Goal: Obtain resource: Obtain resource

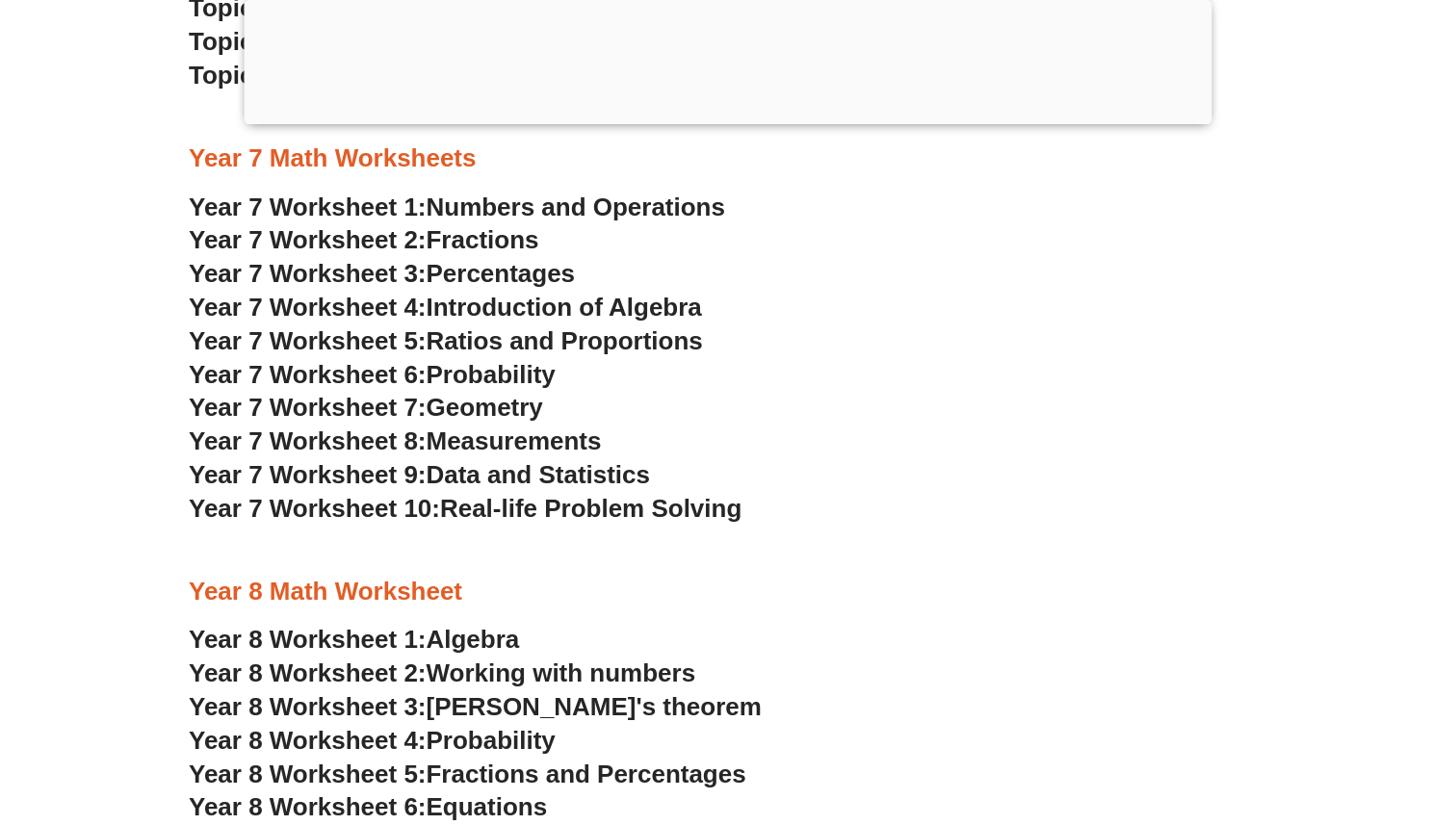
scroll to position [5393, 0]
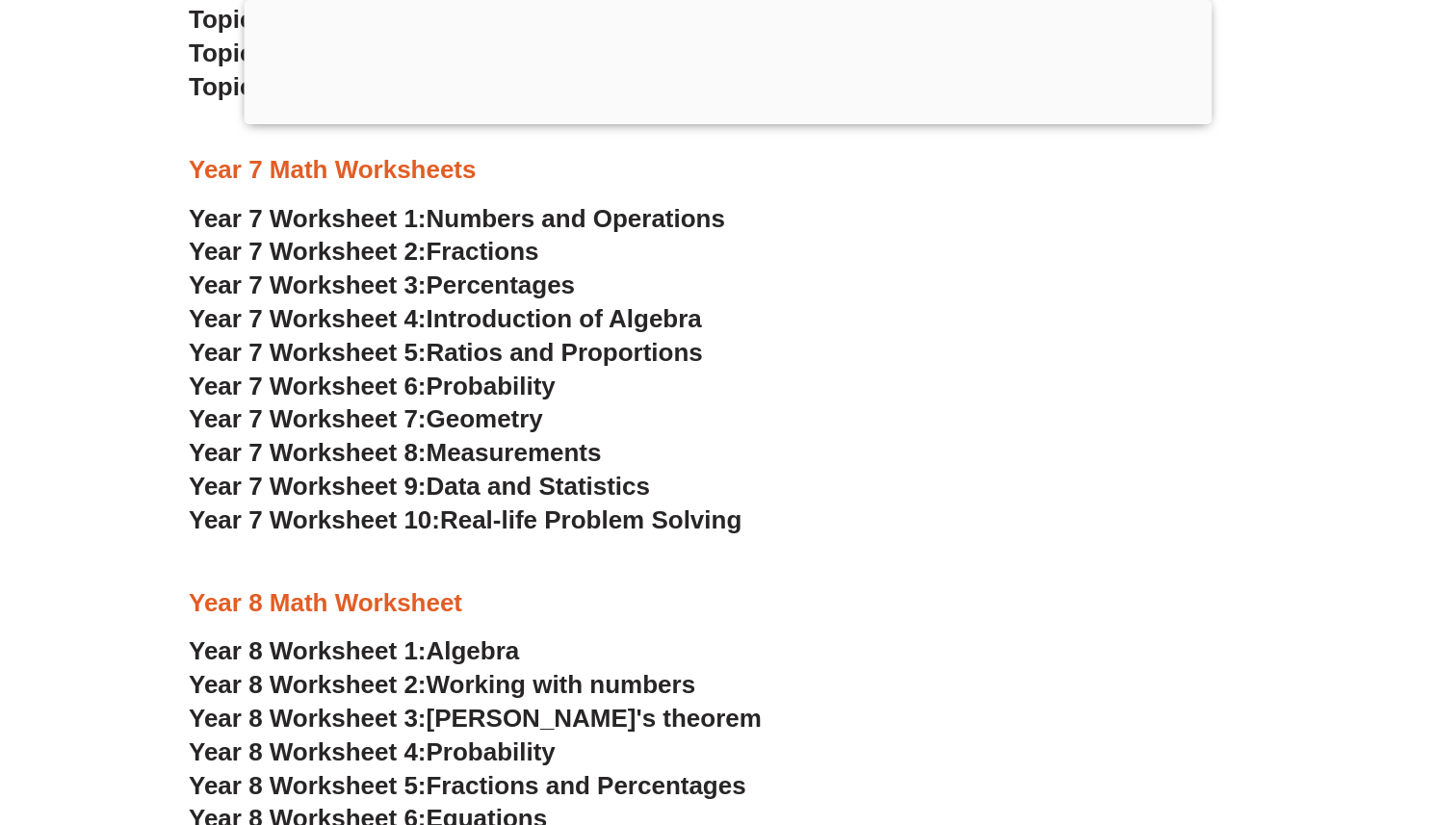
click at [94, 560] on section "NSW Selective High Schools Practice Worksheets Best online courses Topic 1: Wei…" at bounding box center [728, 458] width 1456 height 1970
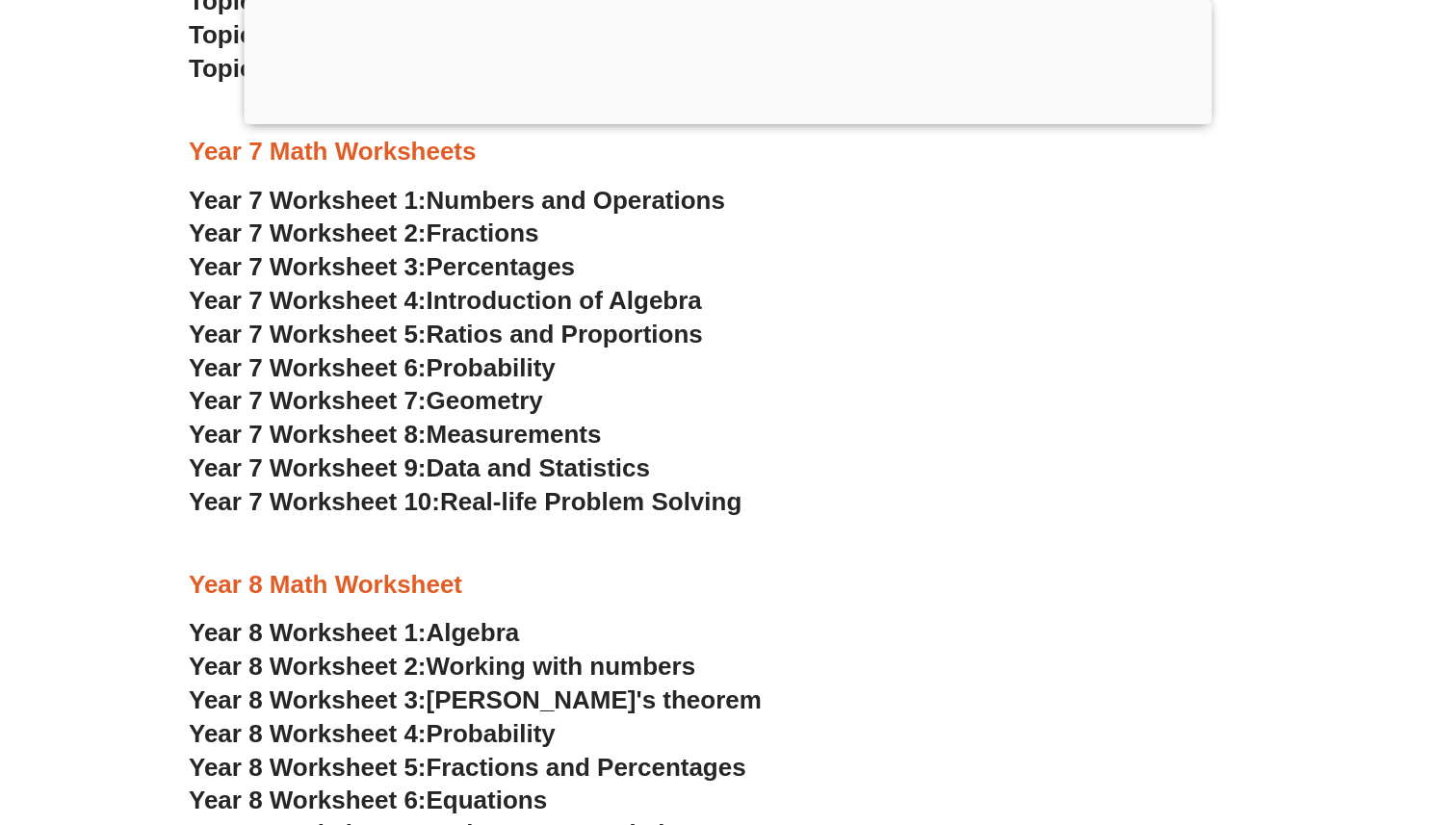
scroll to position [5418, 0]
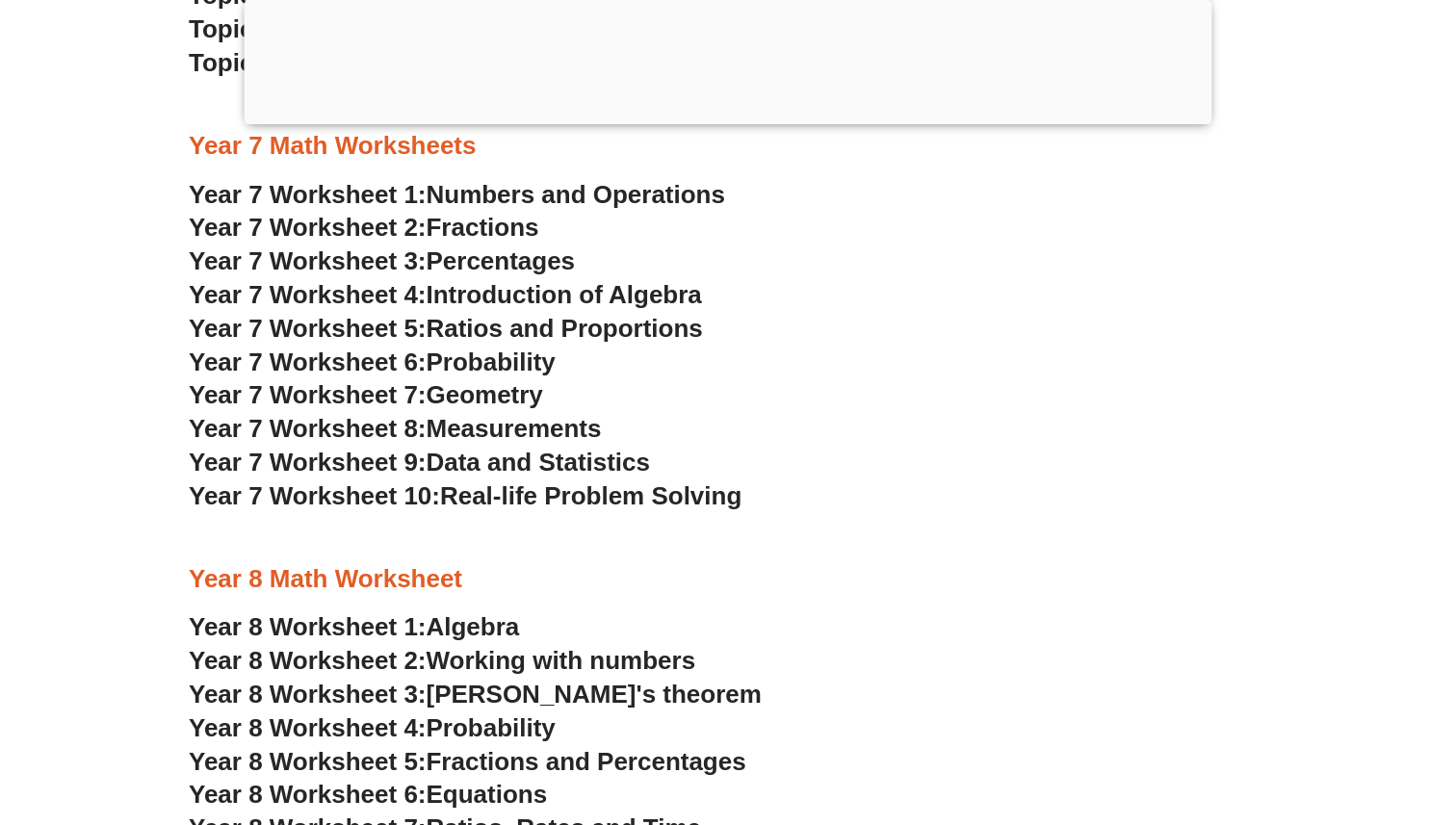
click at [248, 625] on span "Year 8 Worksheet 1:" at bounding box center [308, 626] width 238 height 28
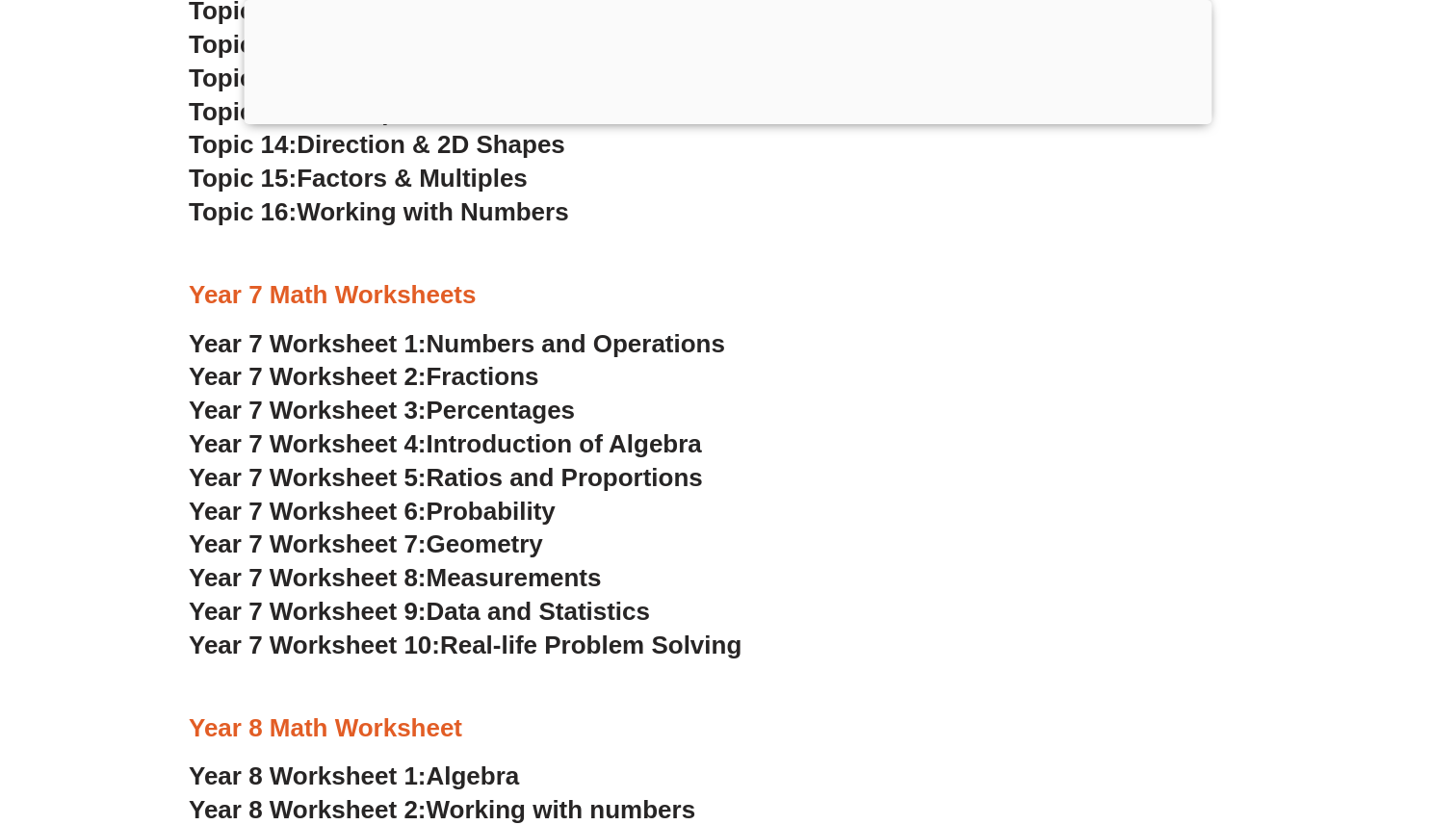
scroll to position [5257, 0]
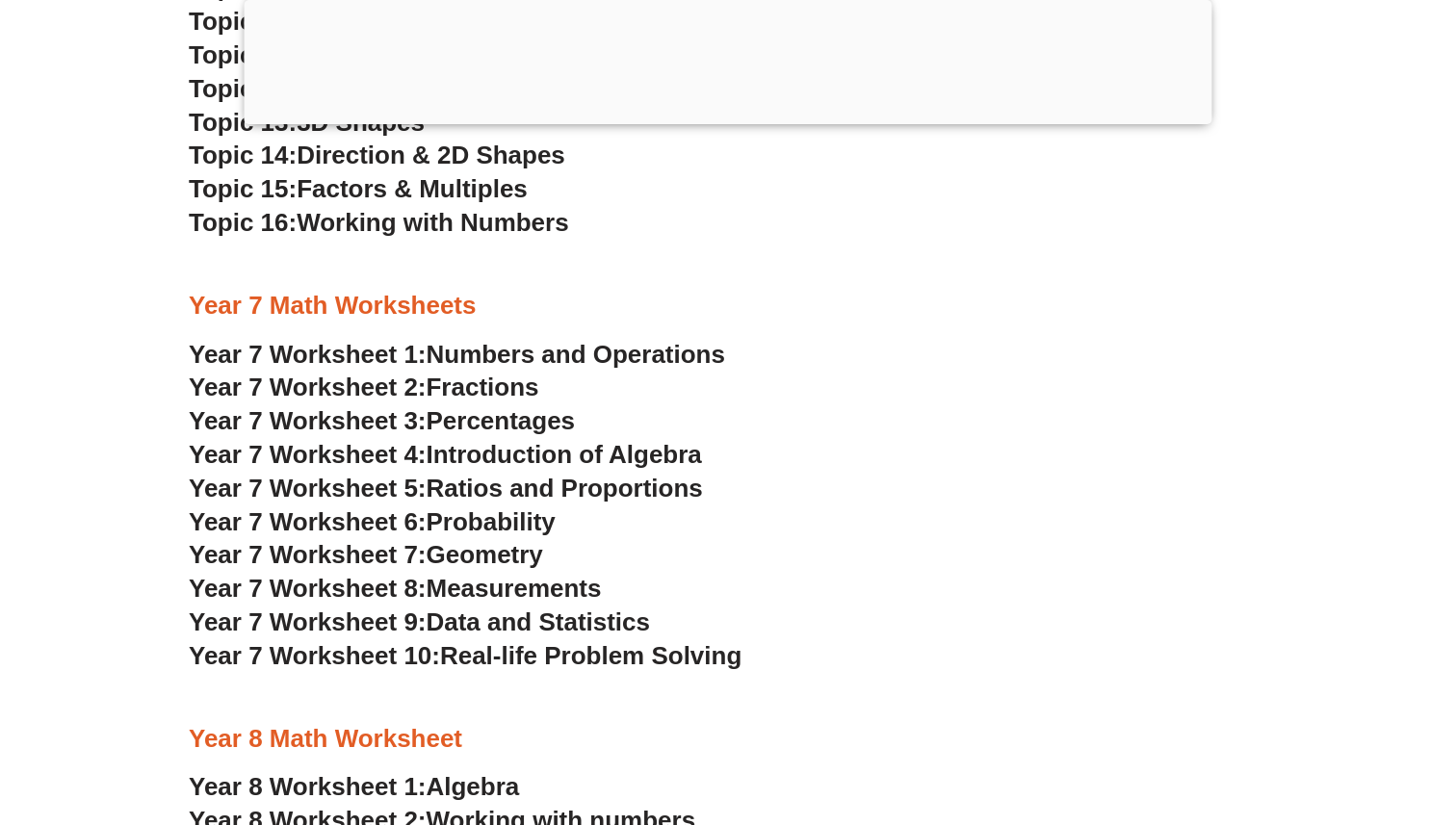
click at [501, 415] on span "Percentages" at bounding box center [501, 420] width 149 height 28
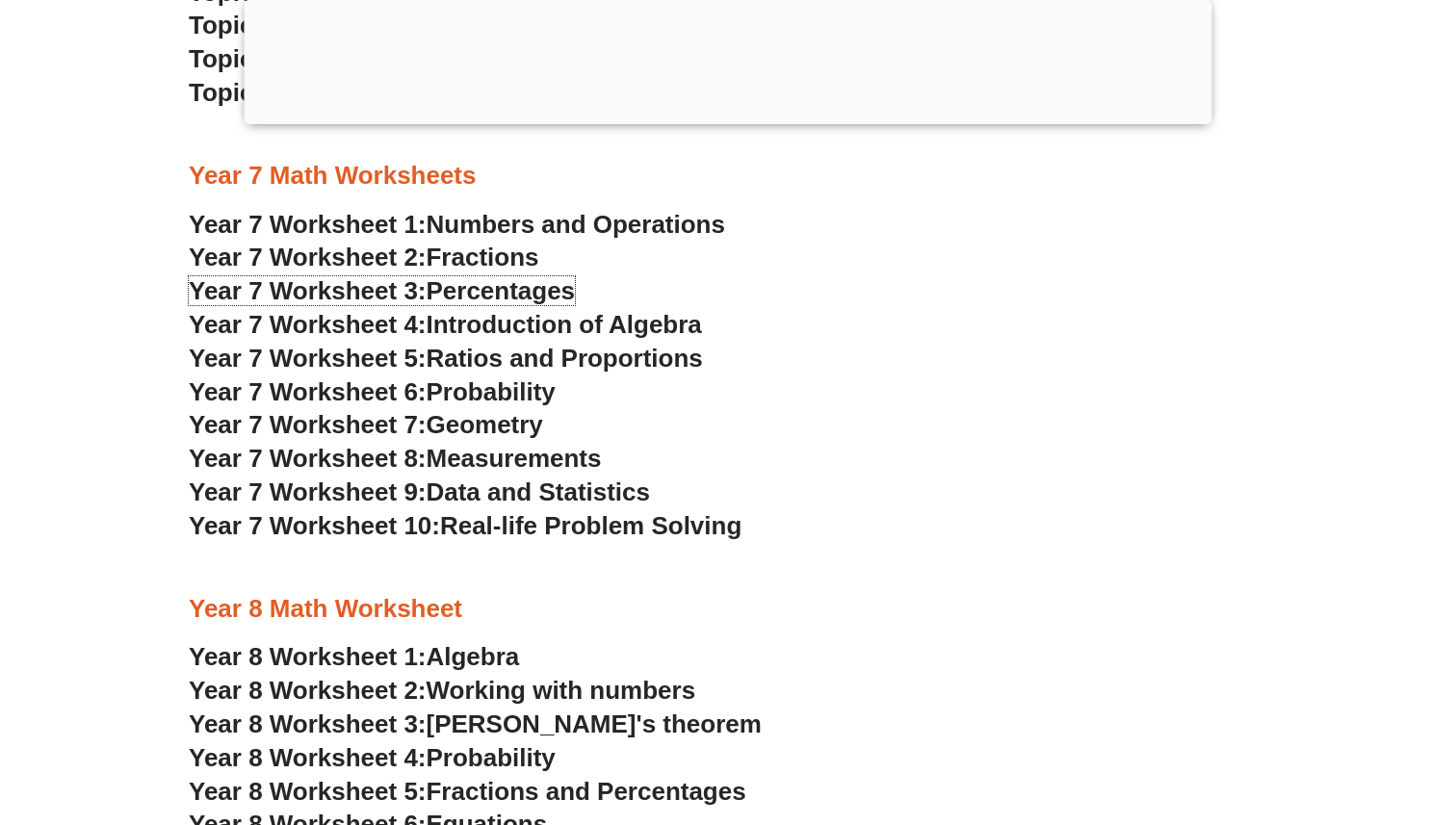
scroll to position [5373, 0]
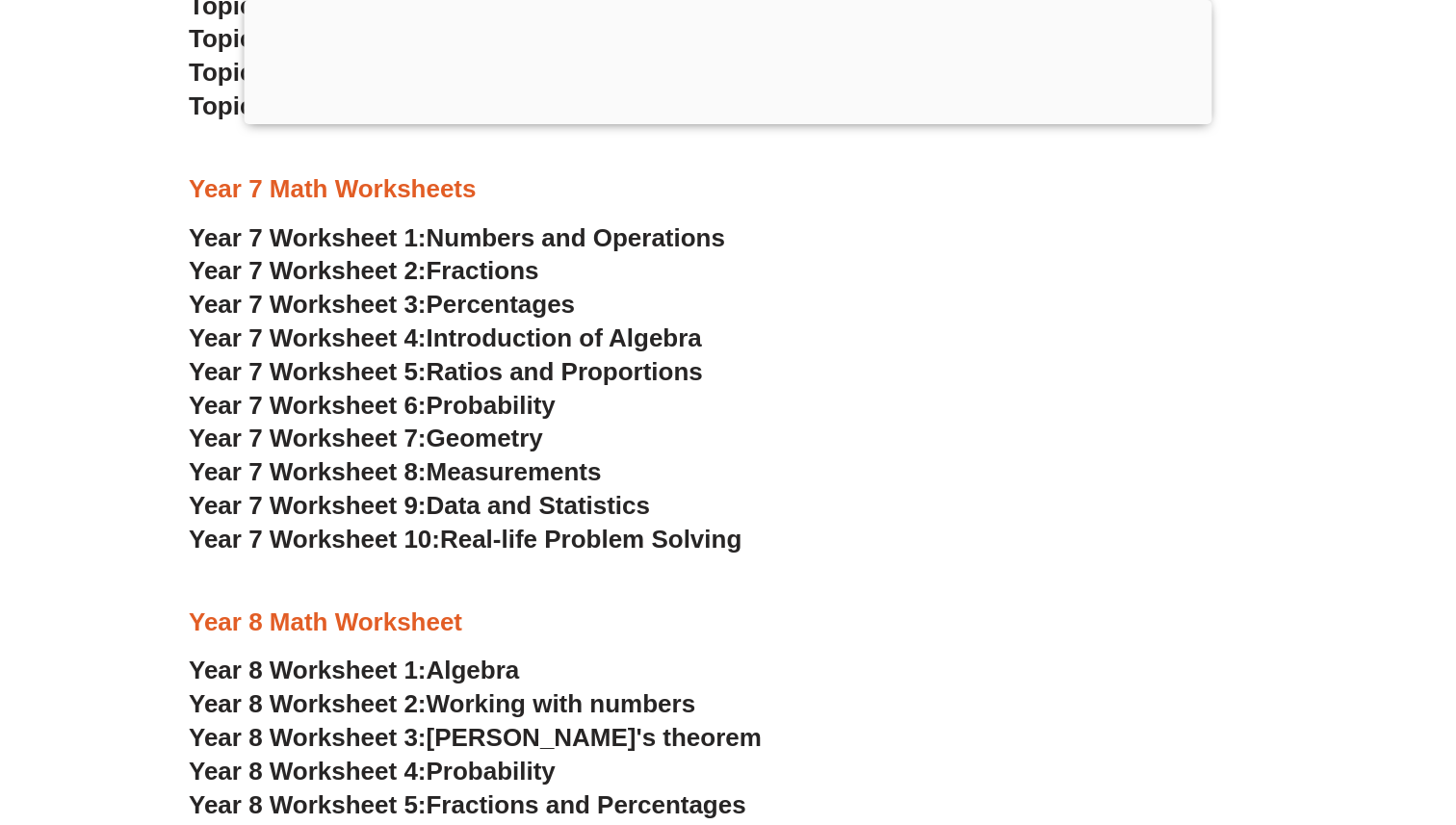
click at [691, 411] on h3 "Year 7 Worksheet 6: Probability" at bounding box center [728, 406] width 1079 height 32
click at [614, 336] on span "Introduction of Algebra" at bounding box center [564, 337] width 275 height 28
click at [436, 674] on span "Algebra" at bounding box center [473, 670] width 93 height 28
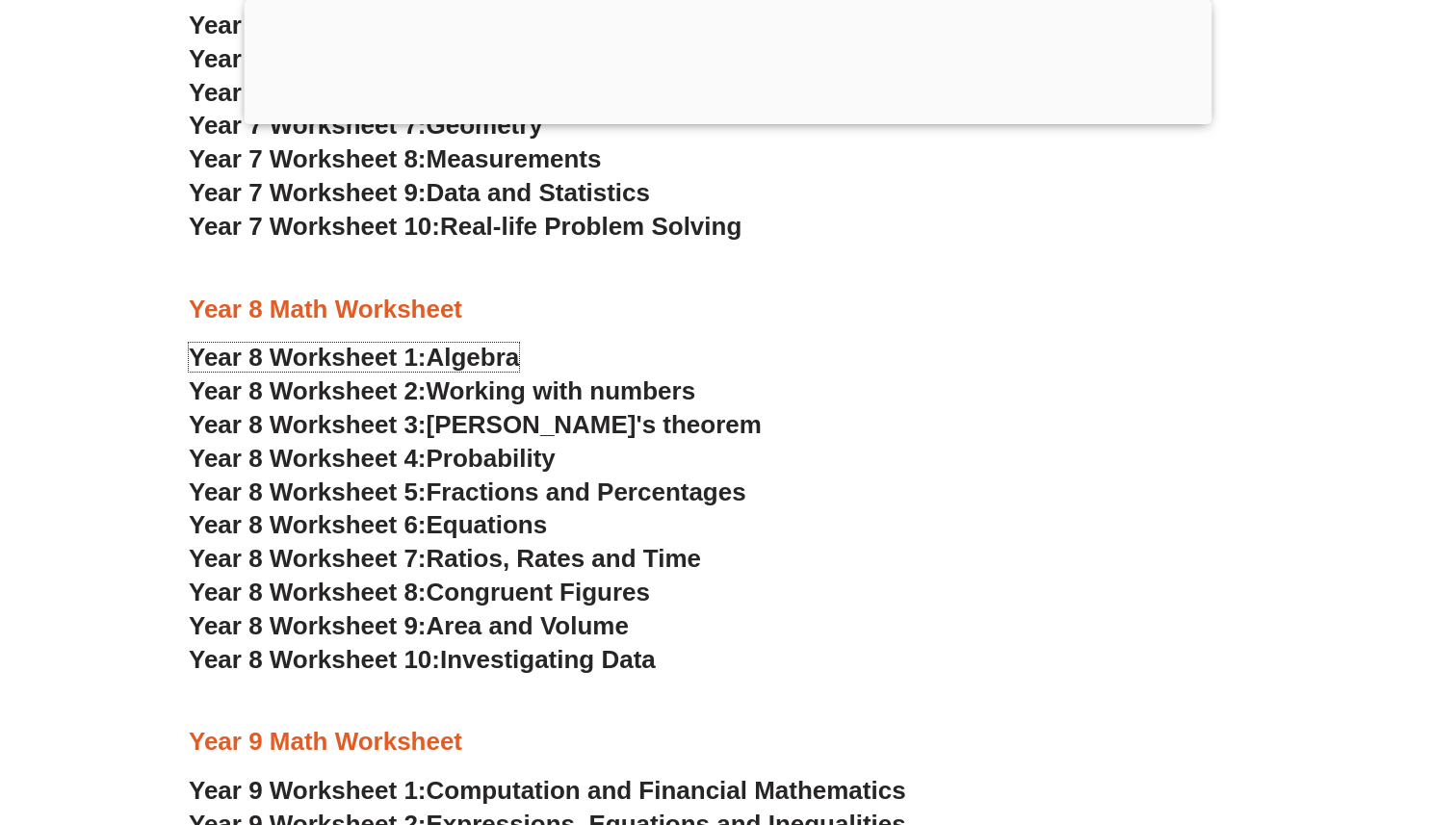
scroll to position [5692, 0]
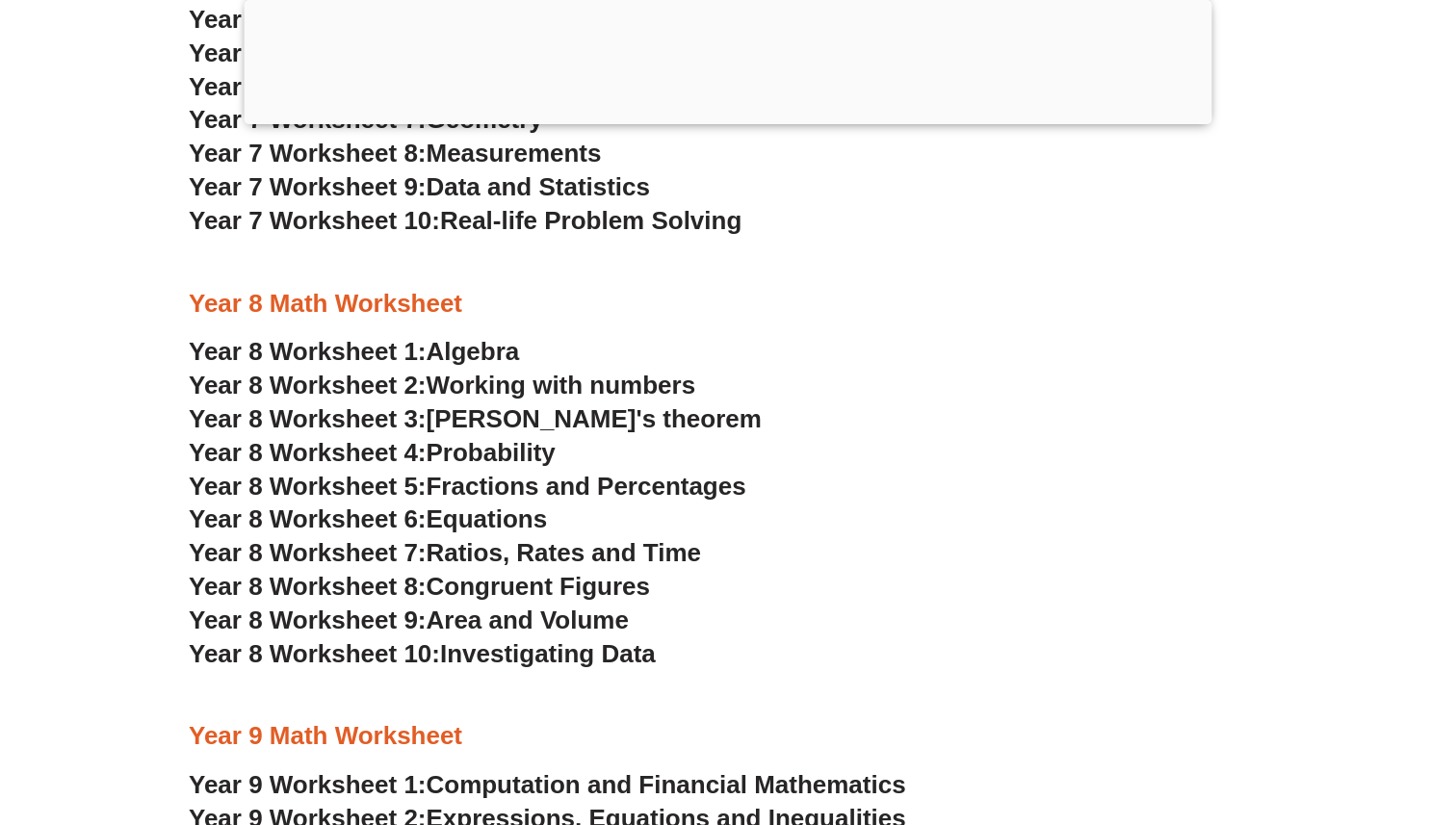
click at [554, 255] on div at bounding box center [728, 262] width 1079 height 48
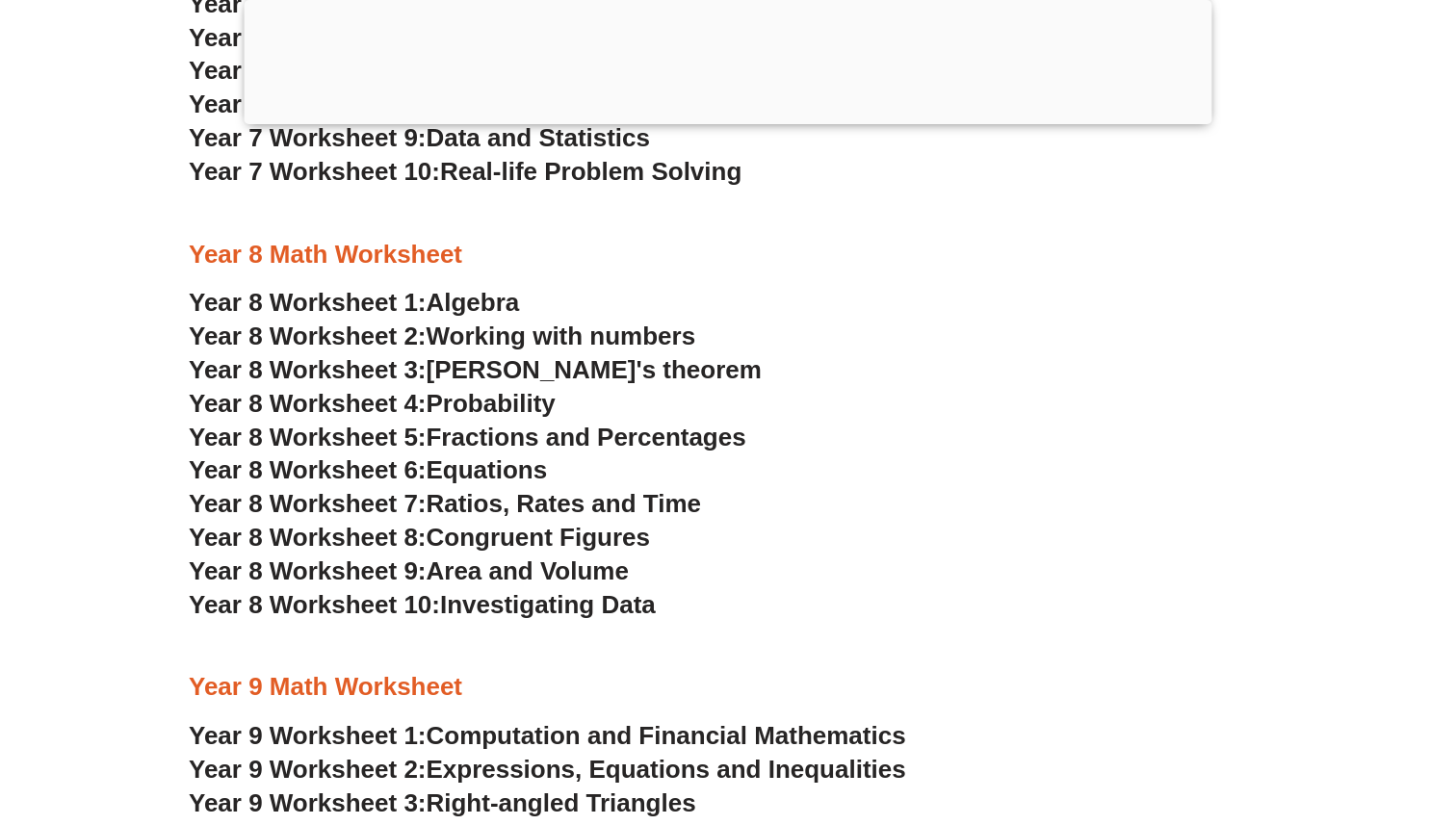
scroll to position [5732, 0]
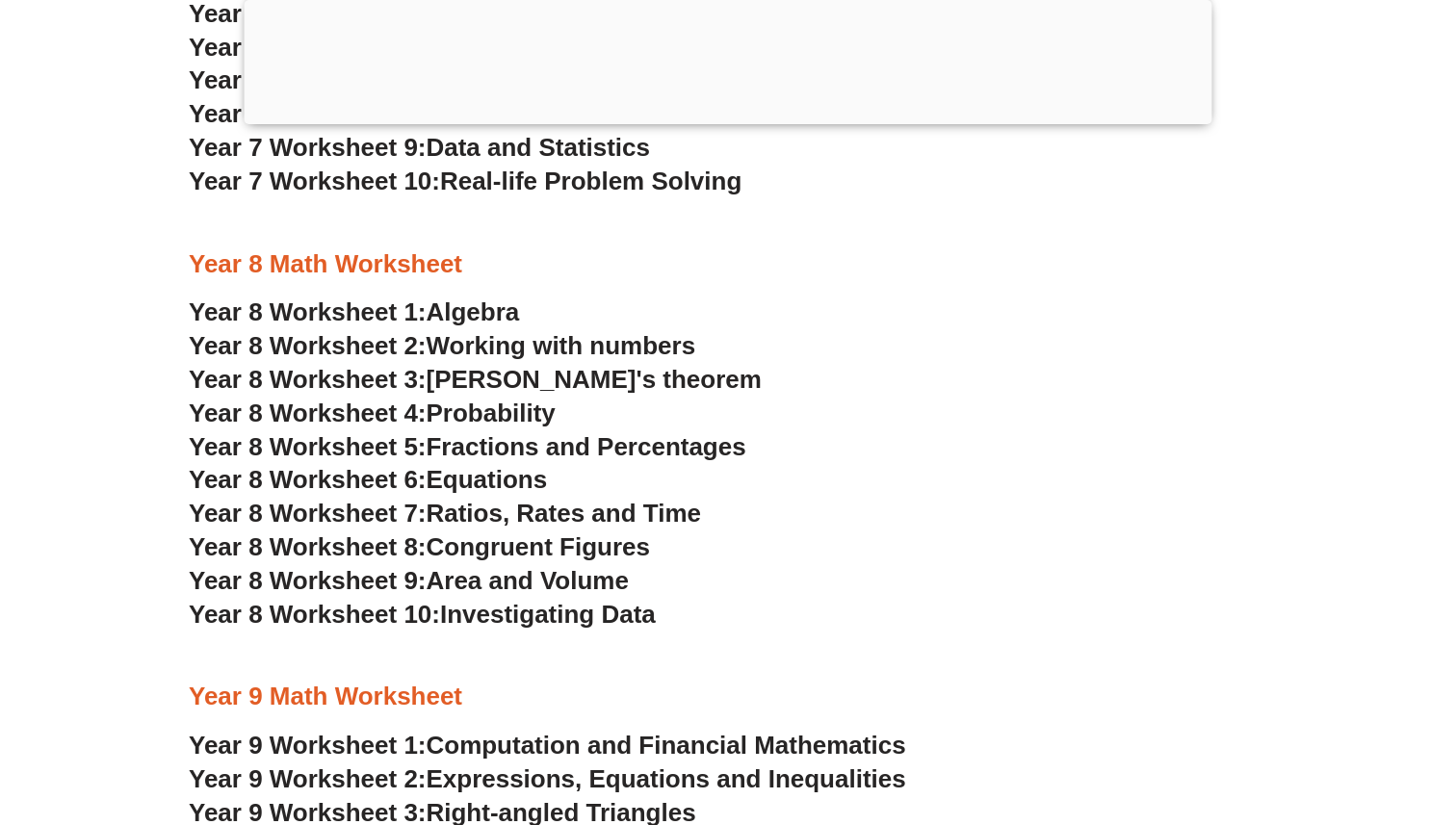
click at [920, 409] on h3 "Year 8 Worksheet 4: Probability" at bounding box center [728, 413] width 1079 height 32
click at [645, 414] on h3 "Year 8 Worksheet 4: Probability" at bounding box center [728, 413] width 1079 height 32
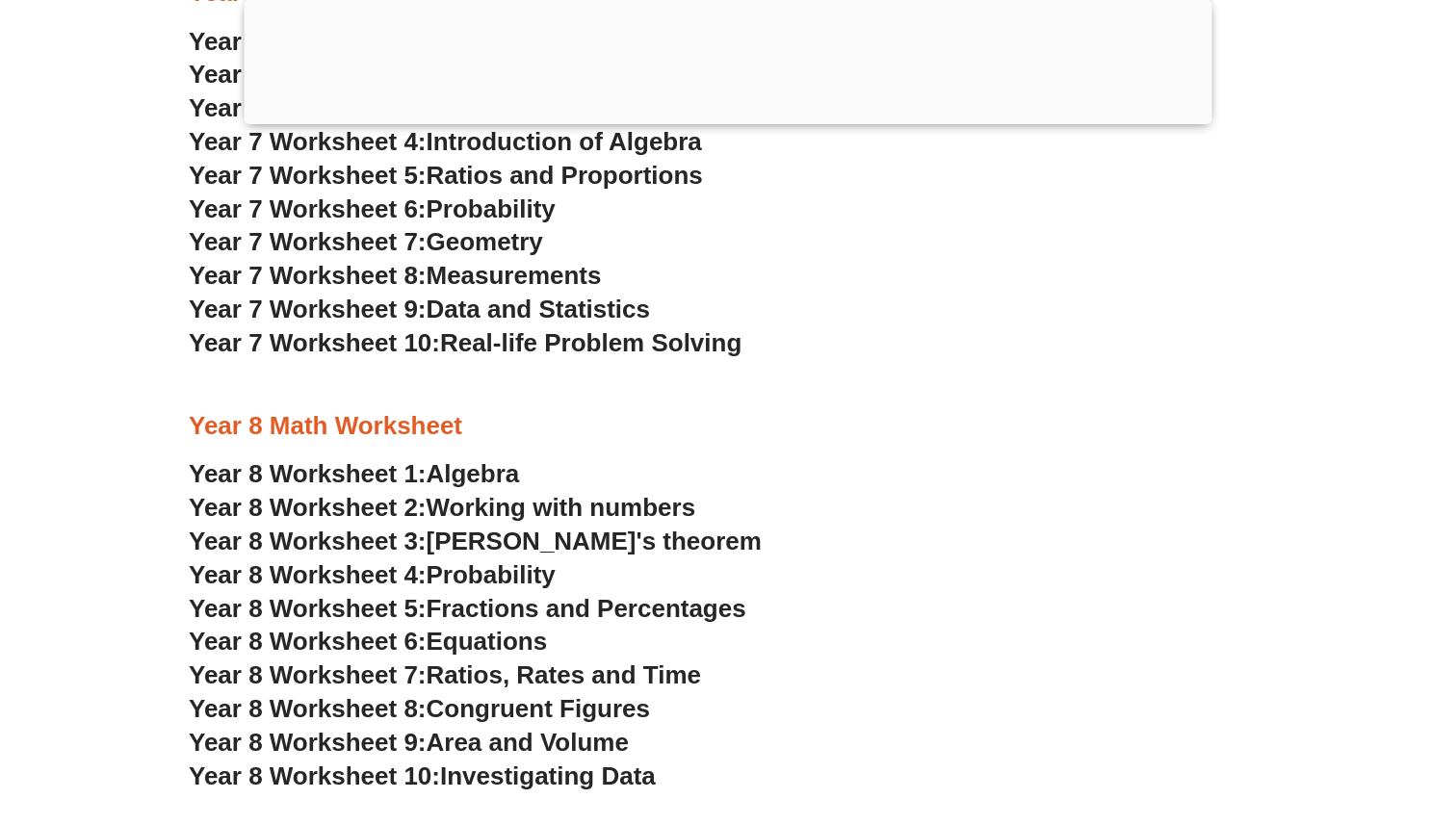
click at [645, 414] on h3 "Year 8 Math Worksheet" at bounding box center [728, 426] width 1079 height 32
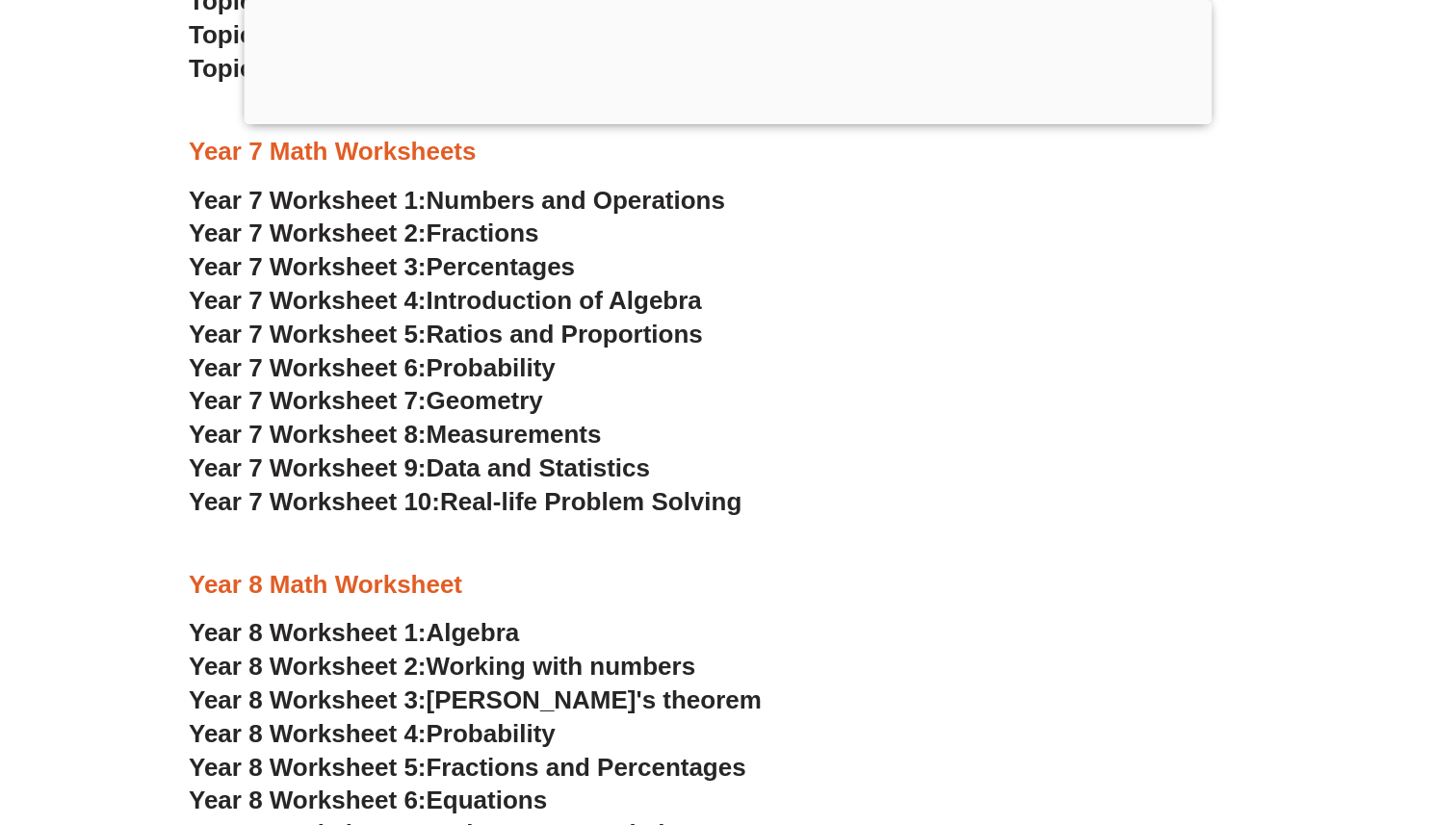
scroll to position [5370, 0]
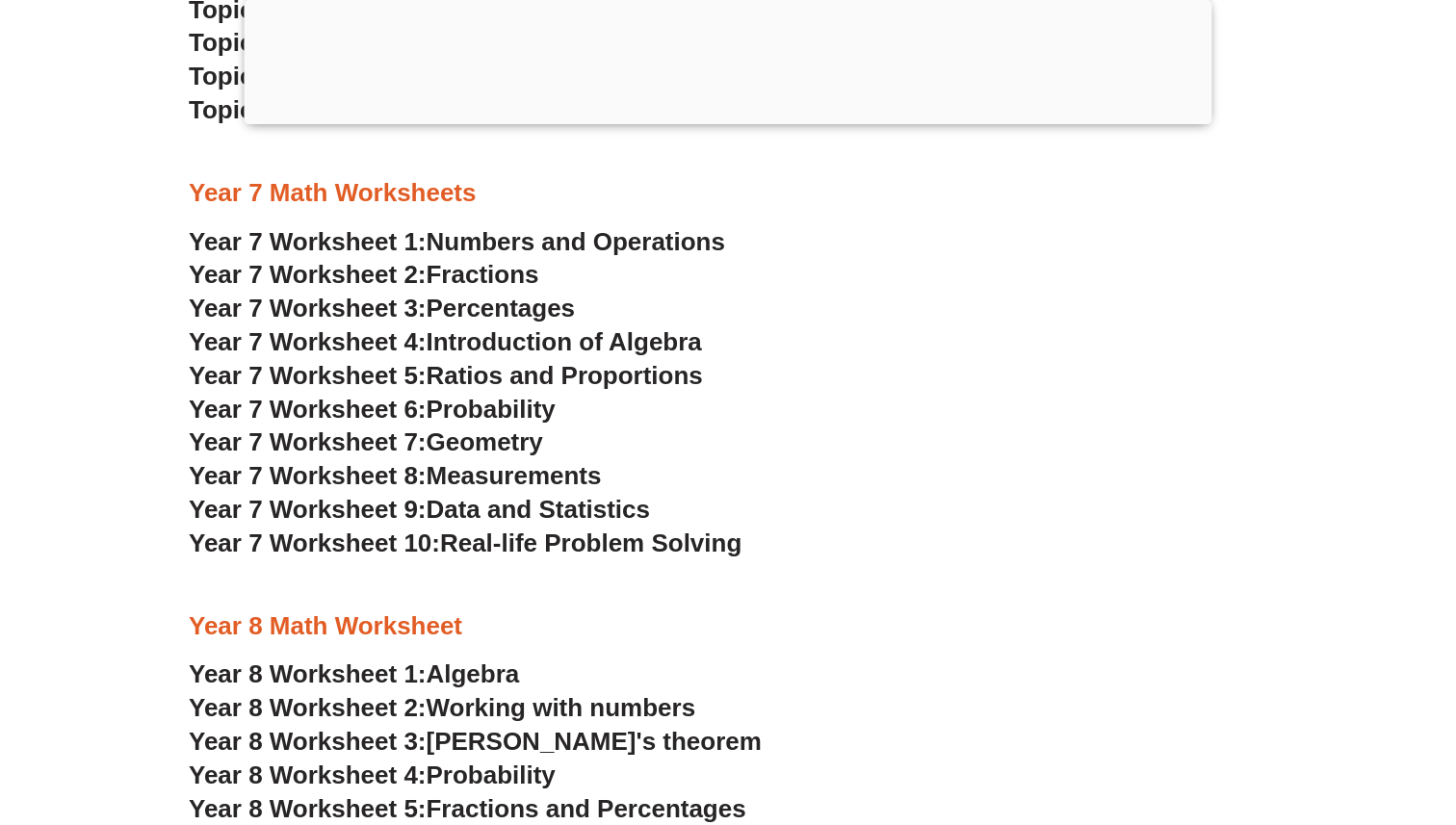
click at [645, 414] on h3 "Year 7 Worksheet 6: Probability" at bounding box center [728, 410] width 1079 height 32
